Goal: Information Seeking & Learning: Learn about a topic

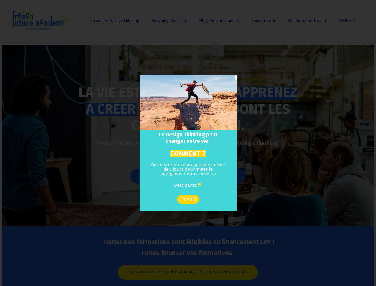
click at [188, 143] on h2 "Le Design Thinking peut changer votre vie !" at bounding box center [188, 138] width 87 height 13
click at [235, 77] on icon "Close" at bounding box center [235, 77] width 1 height 4
